Goal: Answer question/provide support: Share knowledge or assist other users

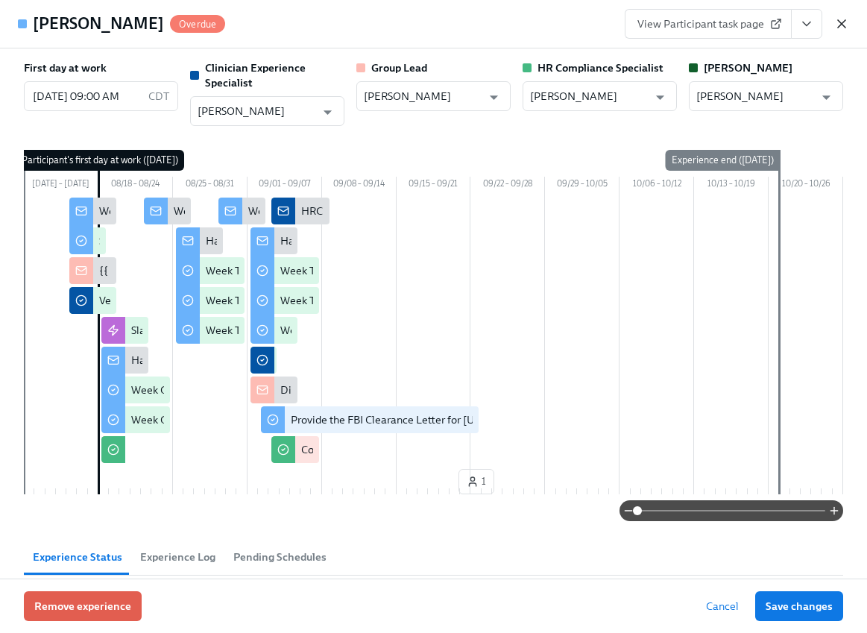
click at [845, 23] on icon "button" at bounding box center [842, 23] width 15 height 15
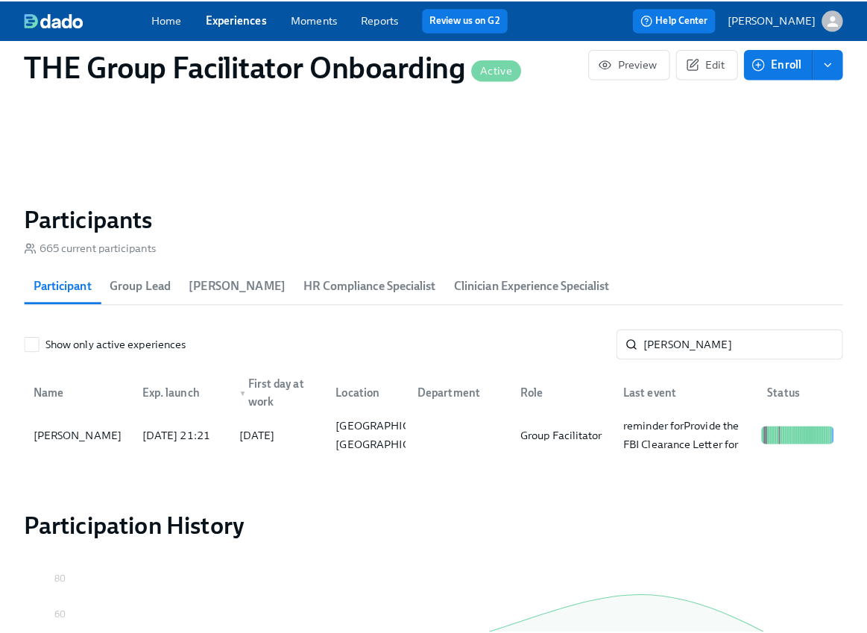
scroll to position [1146, 0]
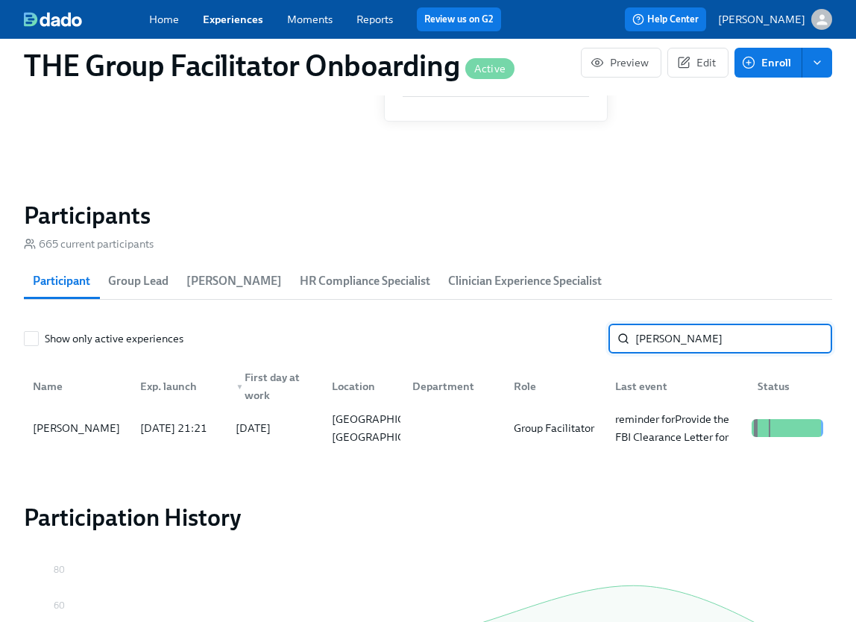
click at [703, 339] on input "[PERSON_NAME]" at bounding box center [734, 339] width 197 height 30
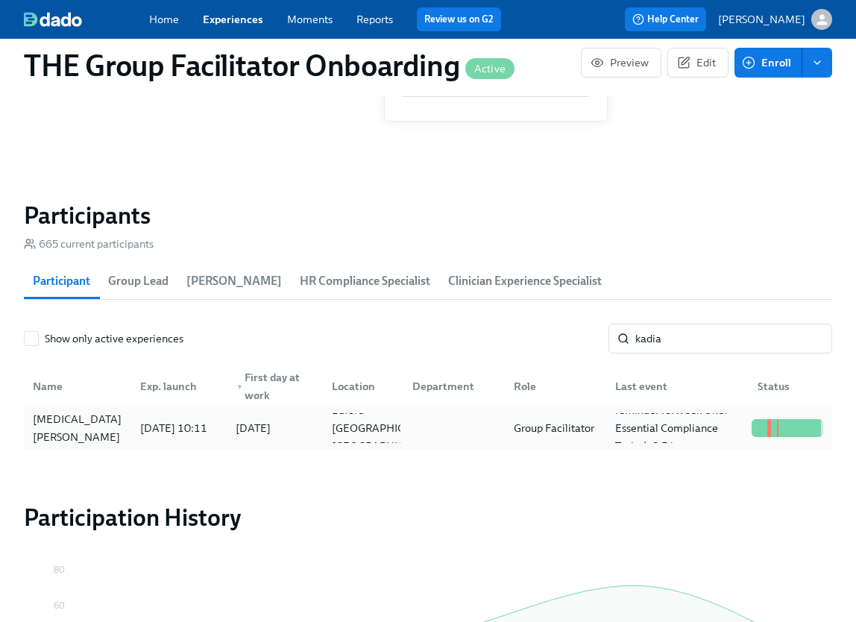
click at [129, 432] on div "[DATE] 10:11" at bounding box center [175, 428] width 95 height 30
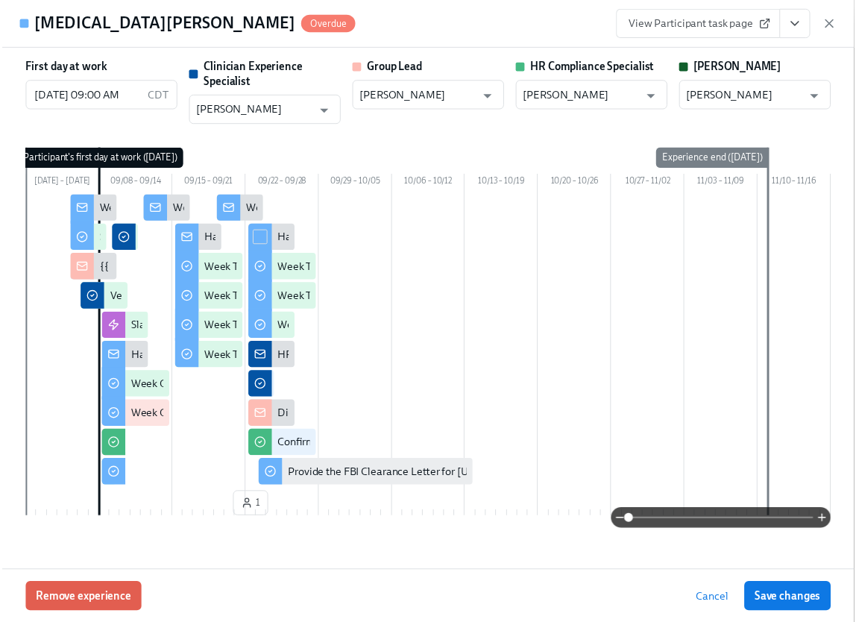
scroll to position [0, 21100]
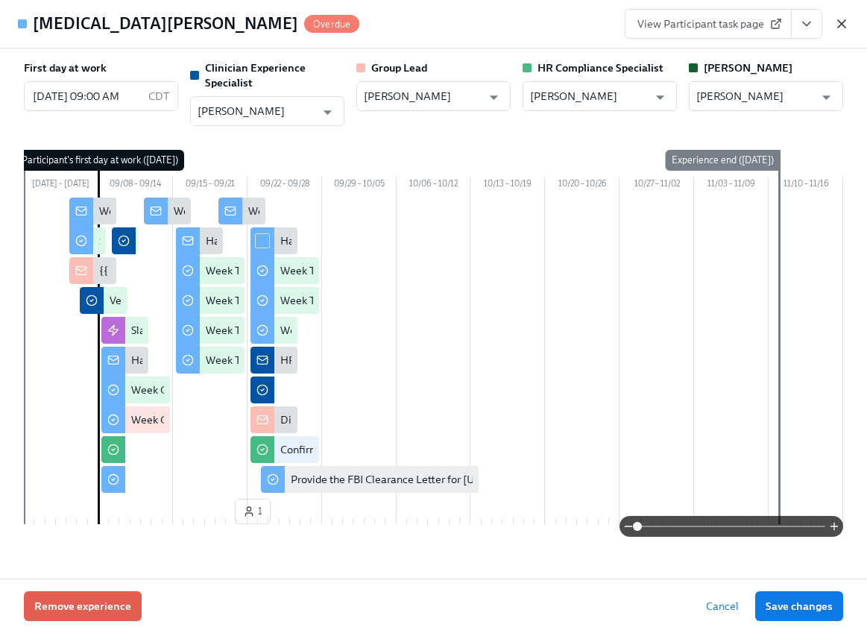
click at [840, 23] on icon "button" at bounding box center [842, 23] width 15 height 15
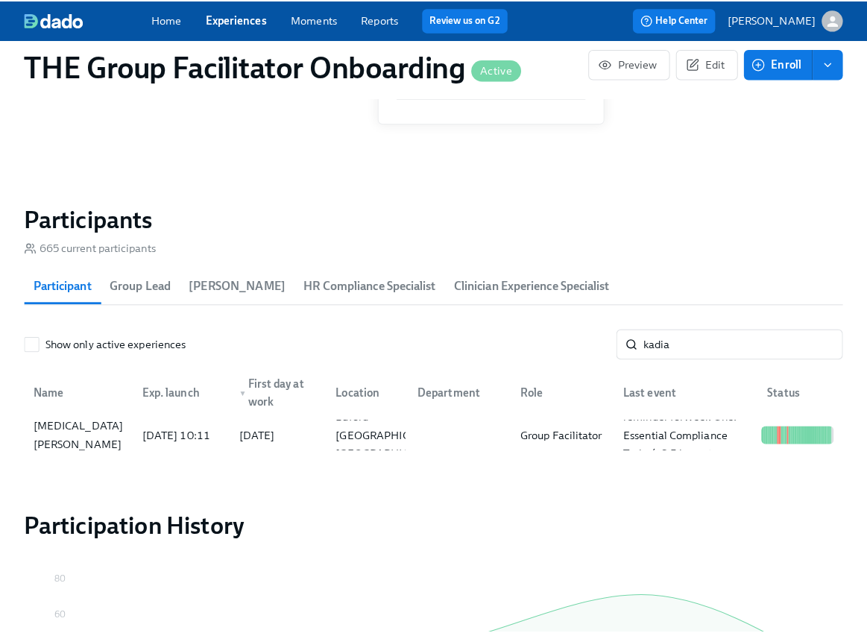
scroll to position [0, 21089]
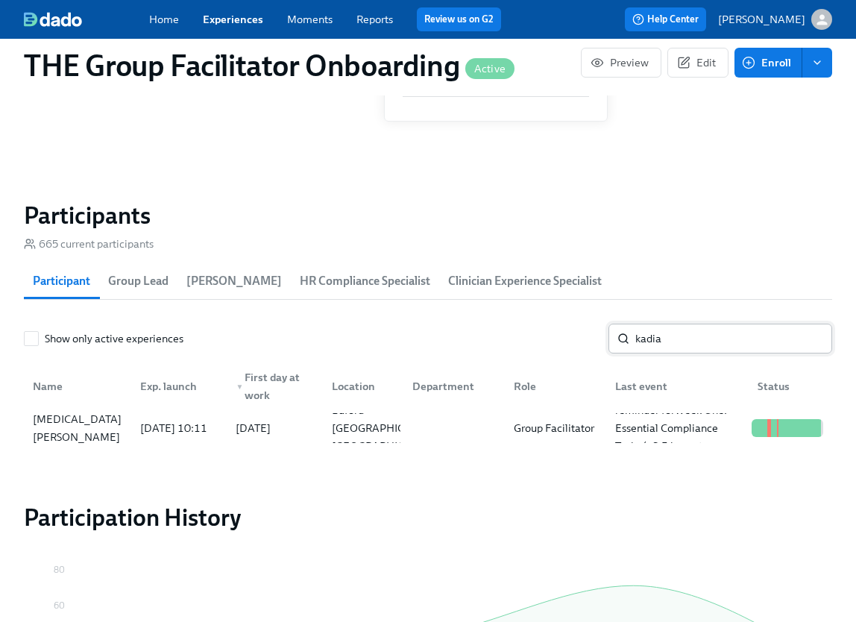
click at [657, 333] on input "kadia" at bounding box center [734, 339] width 197 height 30
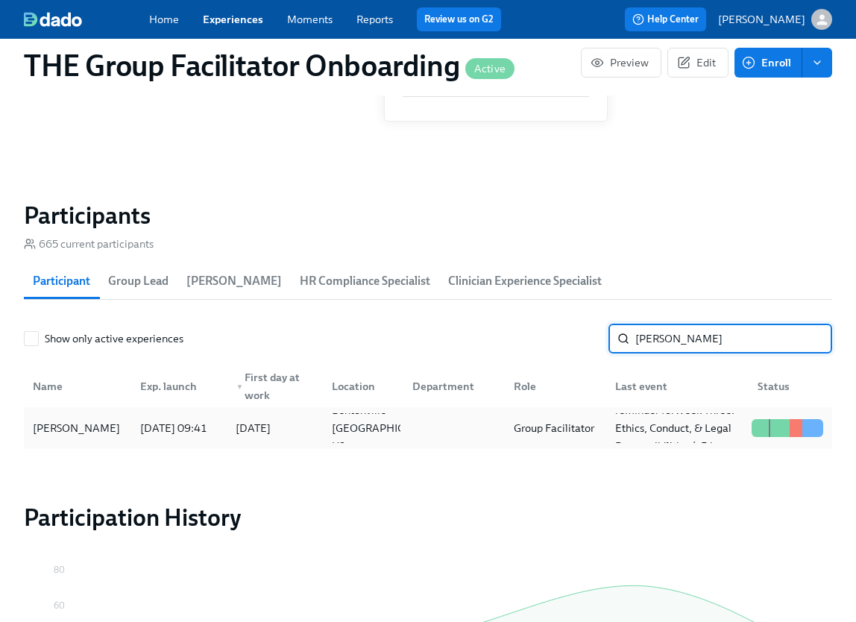
click at [54, 435] on div "[PERSON_NAME]" at bounding box center [76, 428] width 99 height 18
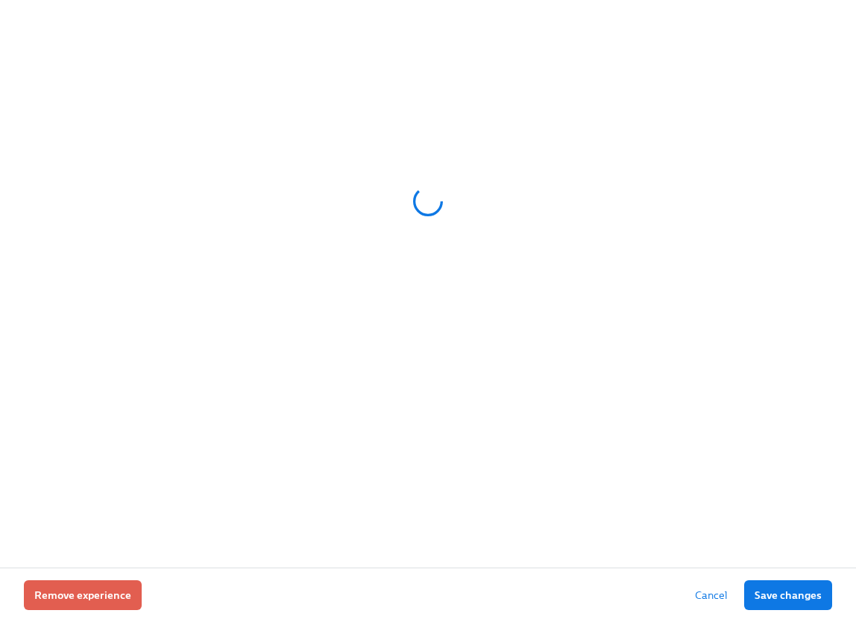
click at [54, 435] on div at bounding box center [428, 284] width 856 height 568
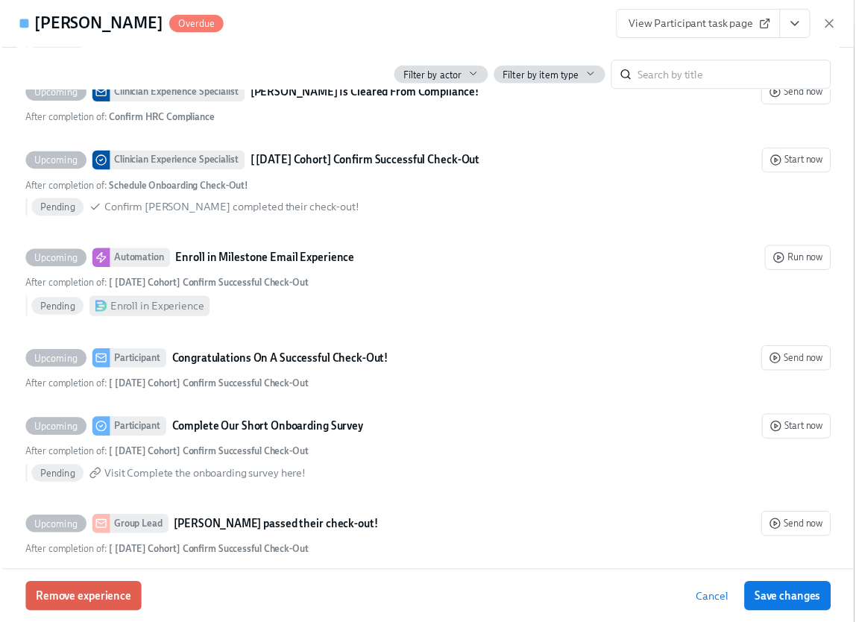
scroll to position [3734, 0]
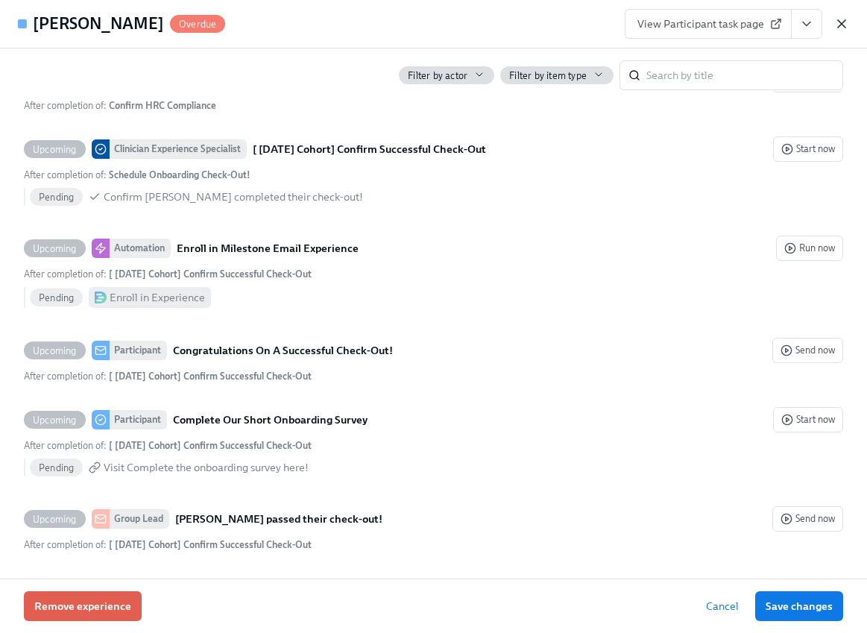
click at [838, 16] on icon "button" at bounding box center [842, 23] width 15 height 15
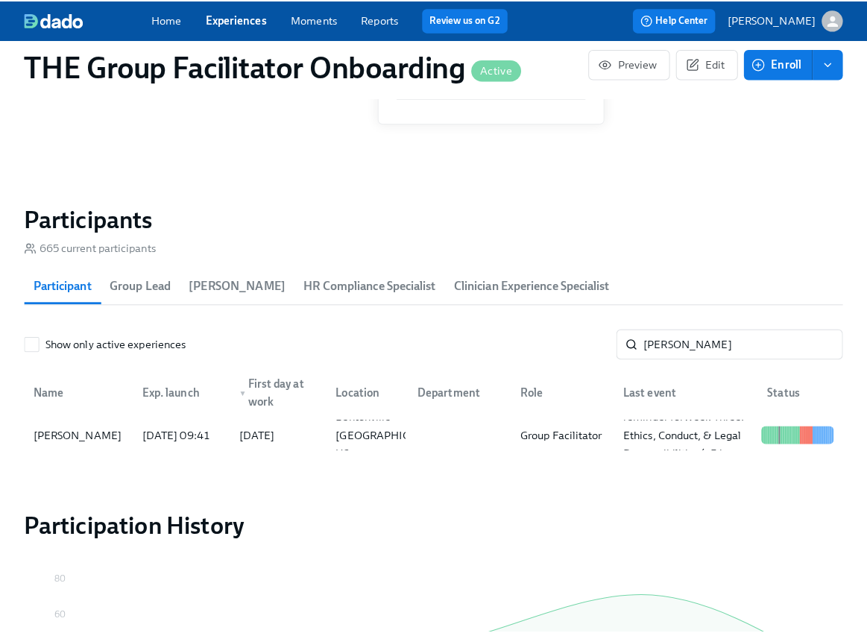
scroll to position [0, 21089]
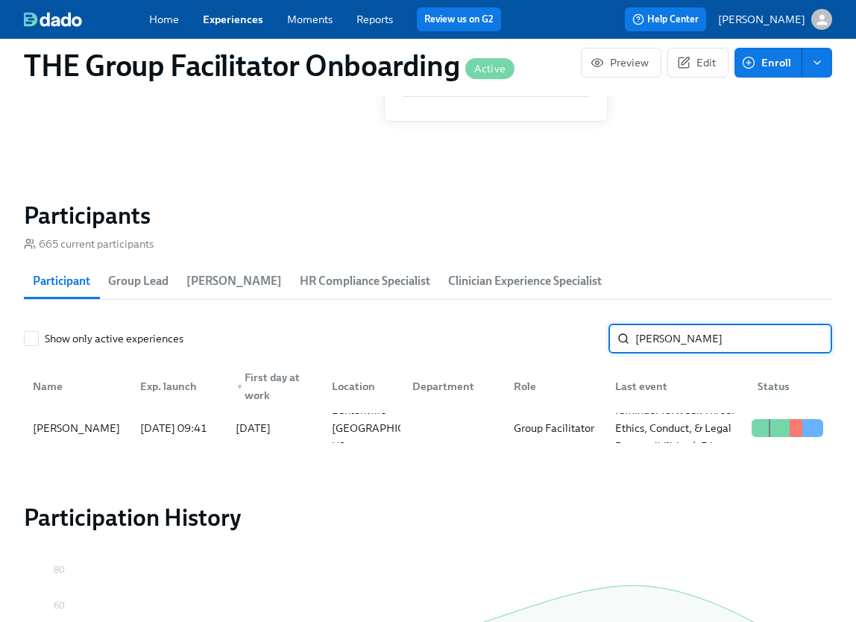
click at [691, 345] on input "[PERSON_NAME]" at bounding box center [734, 339] width 197 height 30
click at [96, 428] on div "[MEDICAL_DATA][PERSON_NAME]" at bounding box center [77, 428] width 101 height 36
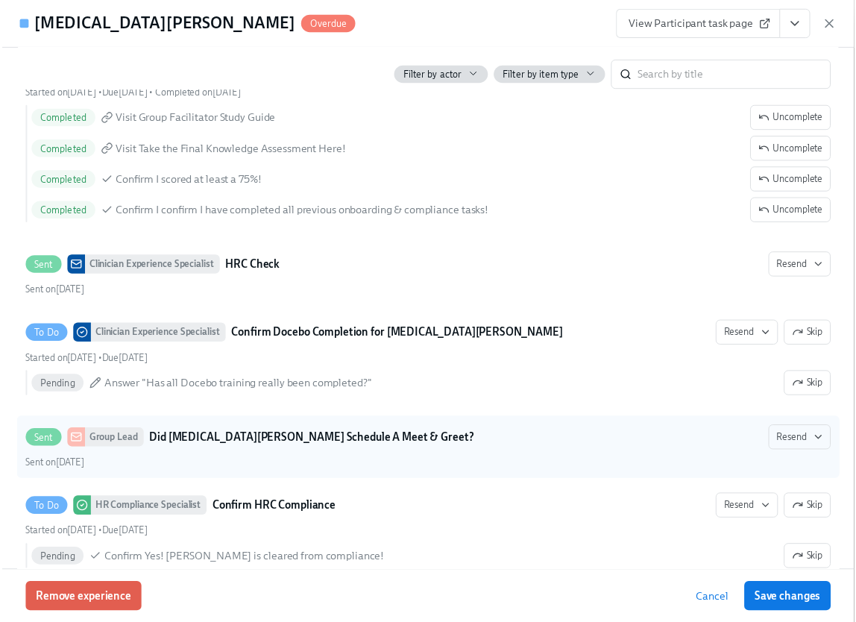
scroll to position [3336, 0]
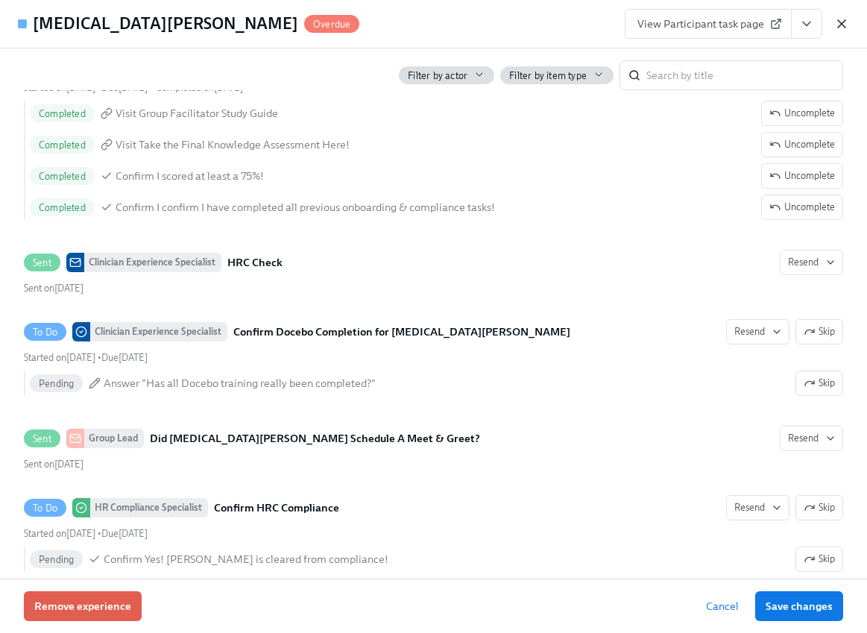
click at [844, 23] on icon "button" at bounding box center [842, 23] width 15 height 15
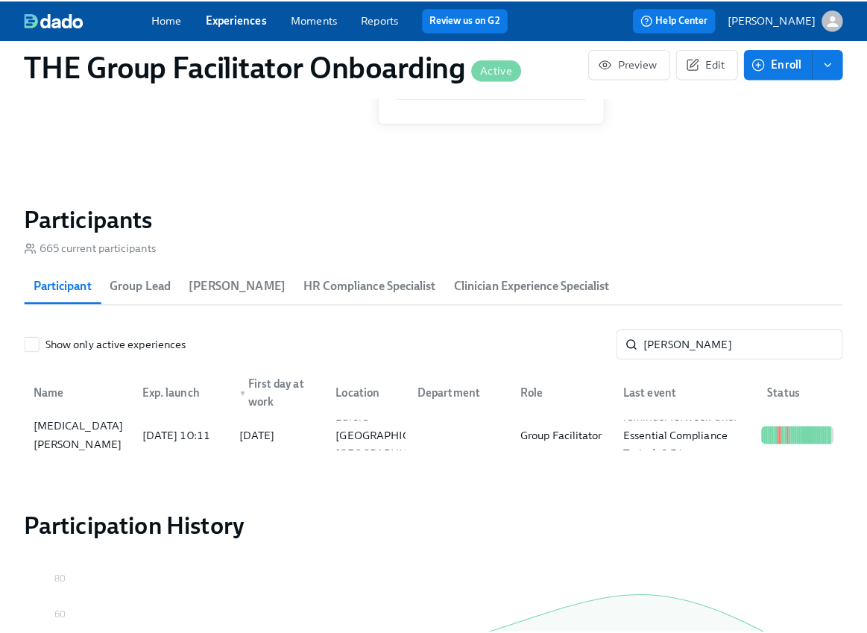
scroll to position [0, 21089]
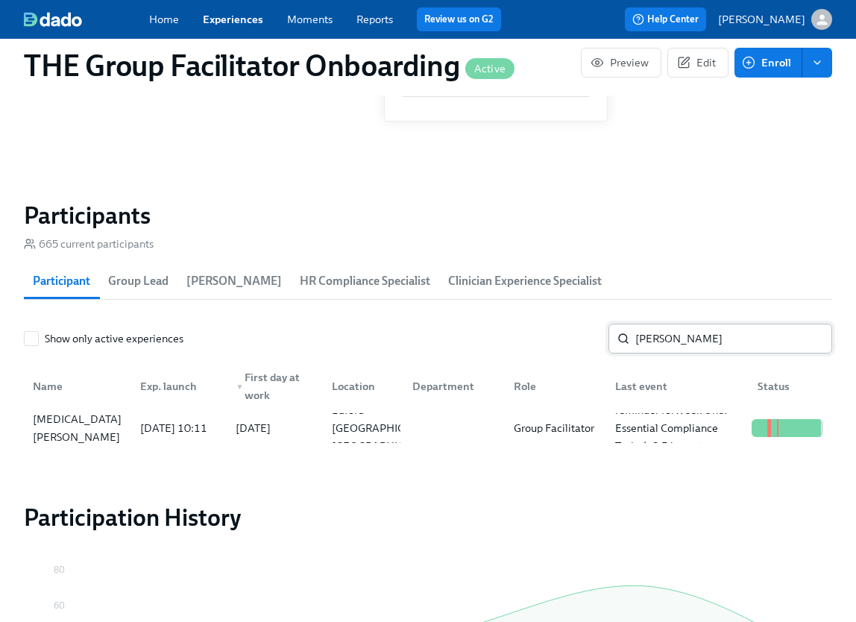
click at [694, 338] on input "[PERSON_NAME]" at bounding box center [734, 339] width 197 height 30
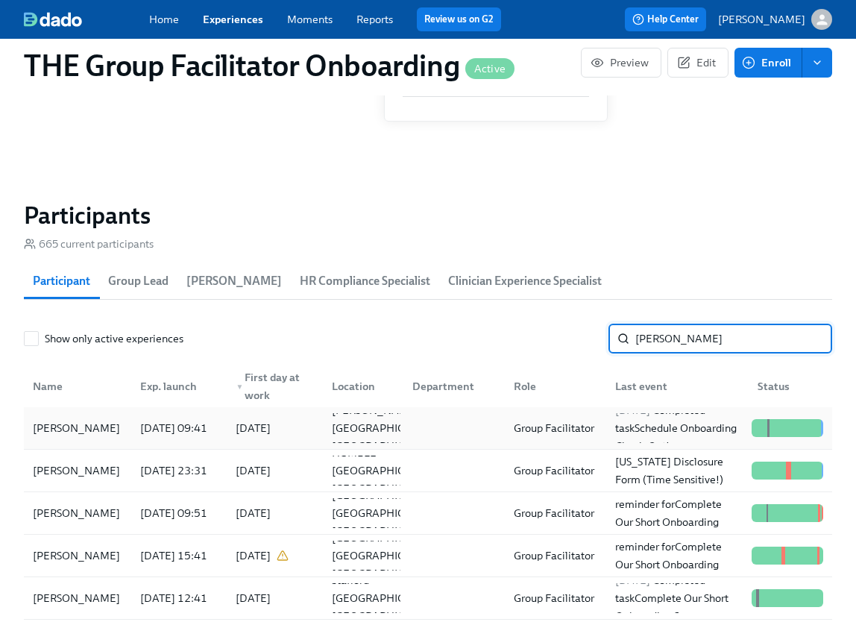
type input "[PERSON_NAME]"
click at [130, 428] on div "[DATE] 09:41" at bounding box center [175, 428] width 95 height 30
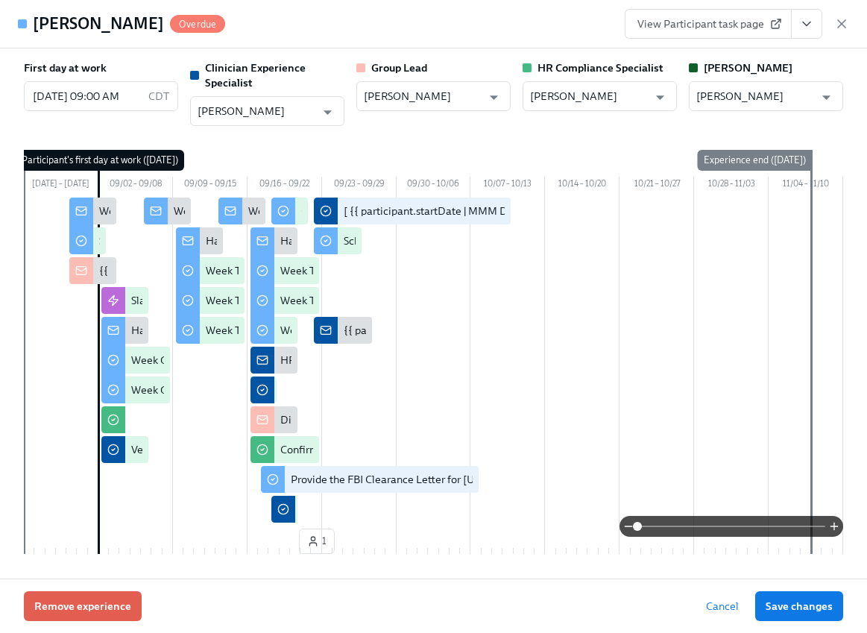
click at [810, 20] on icon "View task page" at bounding box center [807, 23] width 15 height 15
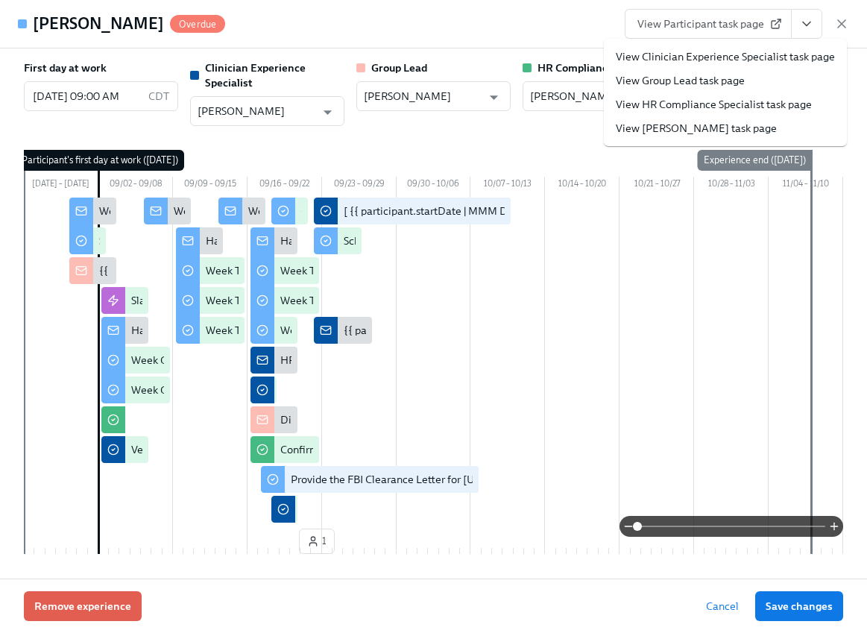
click at [685, 54] on link "View Clinician Experience Specialist task page" at bounding box center [725, 56] width 219 height 15
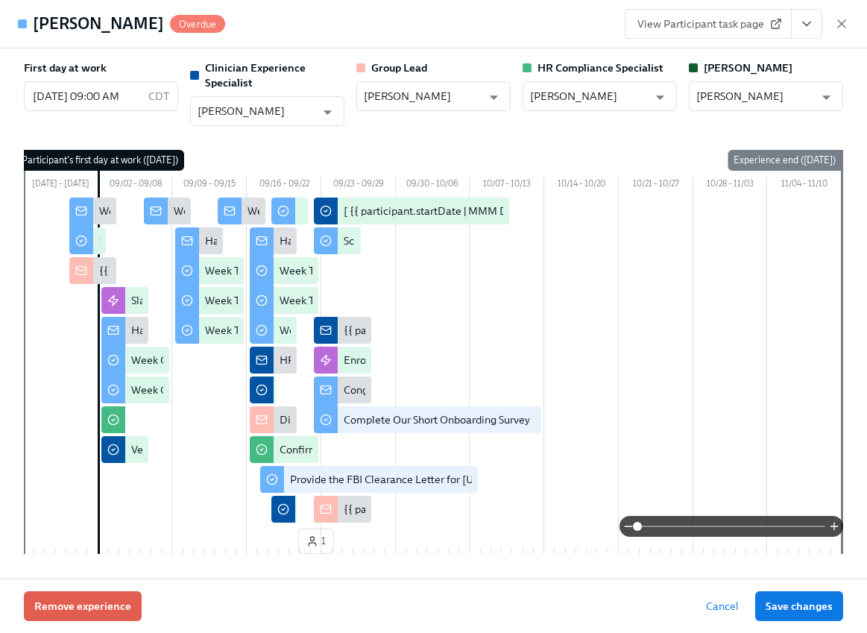
scroll to position [0, 21100]
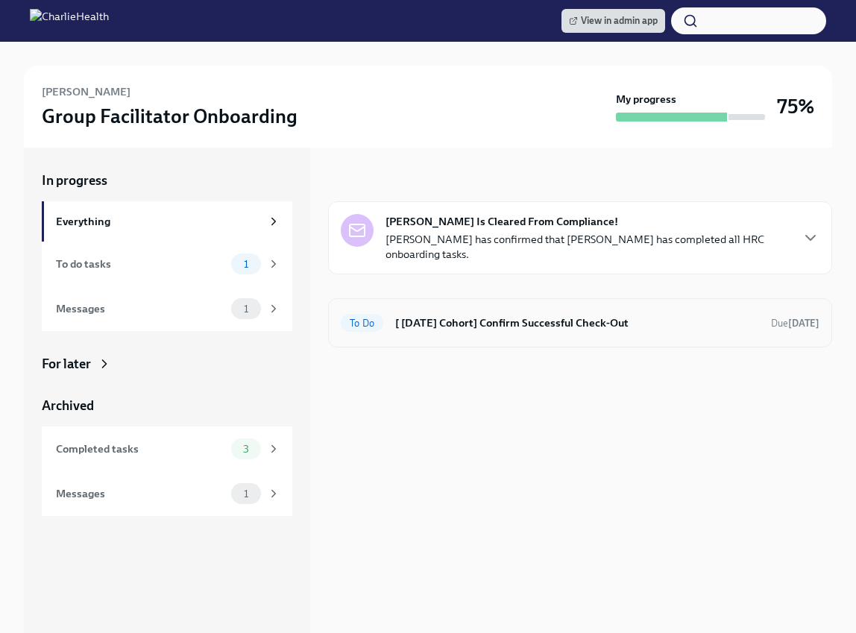
click at [495, 322] on h6 "[ [DATE] Cohort] Confirm Successful Check-Out" at bounding box center [577, 323] width 364 height 16
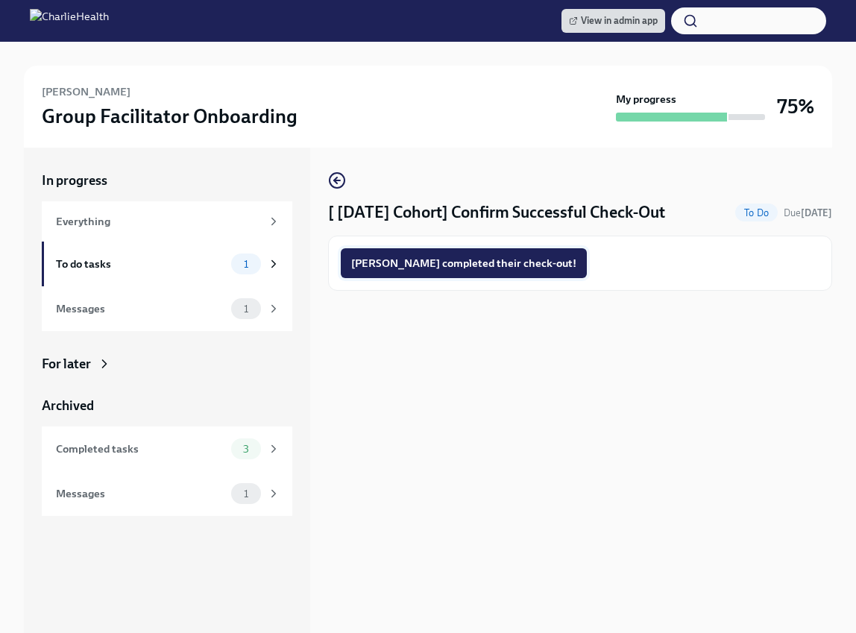
click at [467, 272] on button "[PERSON_NAME] completed their check-out!" at bounding box center [464, 263] width 246 height 30
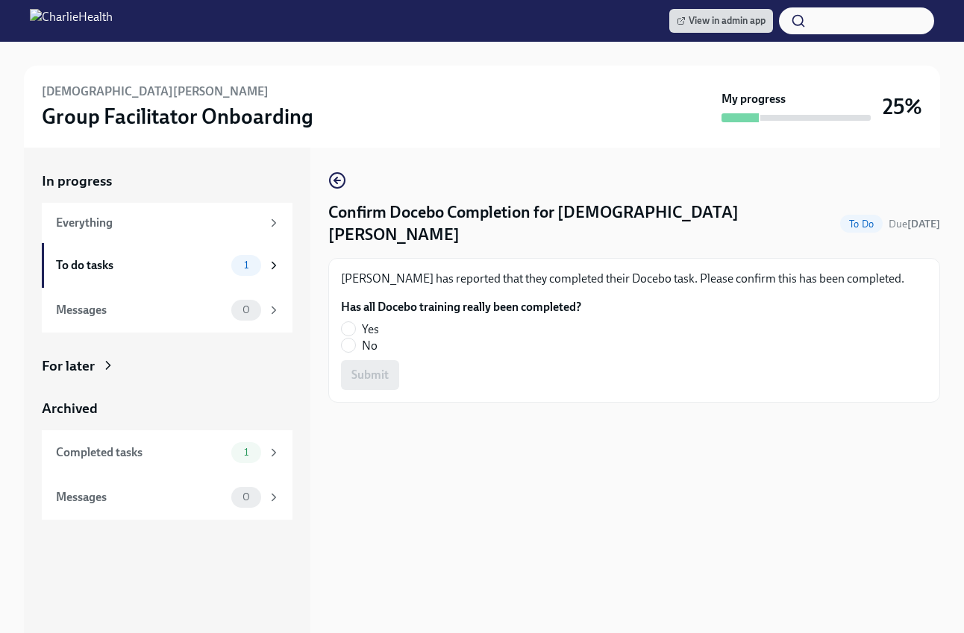
click at [362, 321] on span "Yes" at bounding box center [370, 329] width 17 height 16
click at [355, 322] on input "Yes" at bounding box center [348, 328] width 13 height 13
radio input "true"
click at [367, 368] on span "Submit" at bounding box center [369, 375] width 37 height 15
